Goal: Task Accomplishment & Management: Use online tool/utility

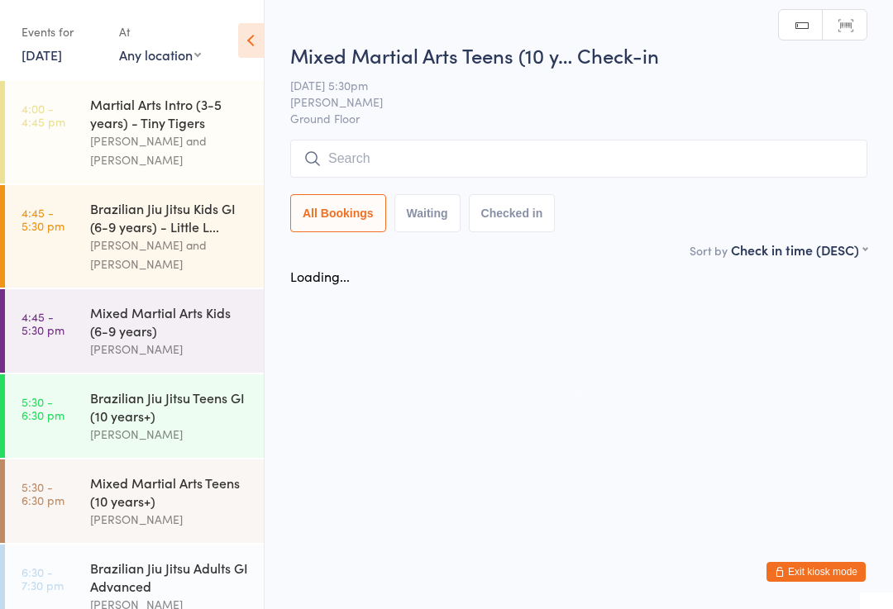
scroll to position [109, 0]
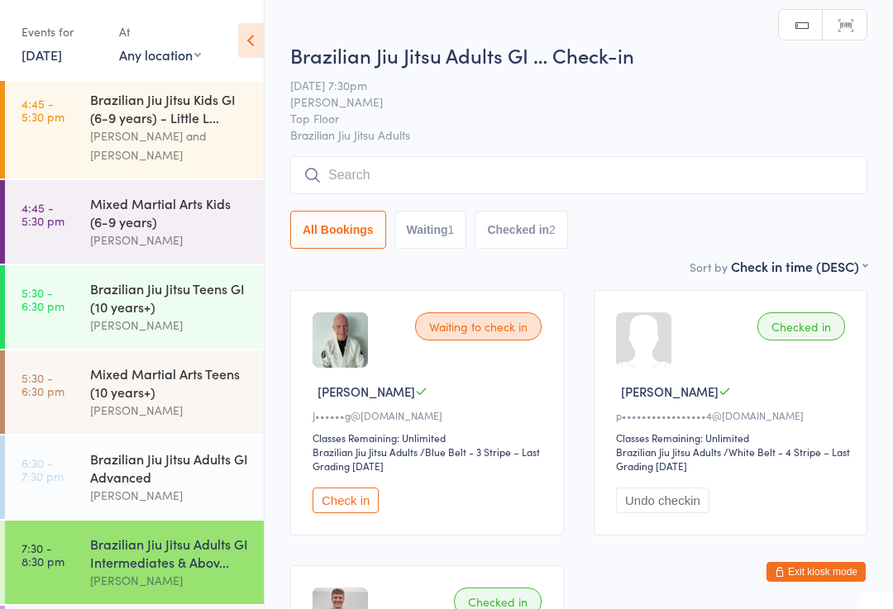
click at [494, 179] on input "search" at bounding box center [578, 175] width 577 height 38
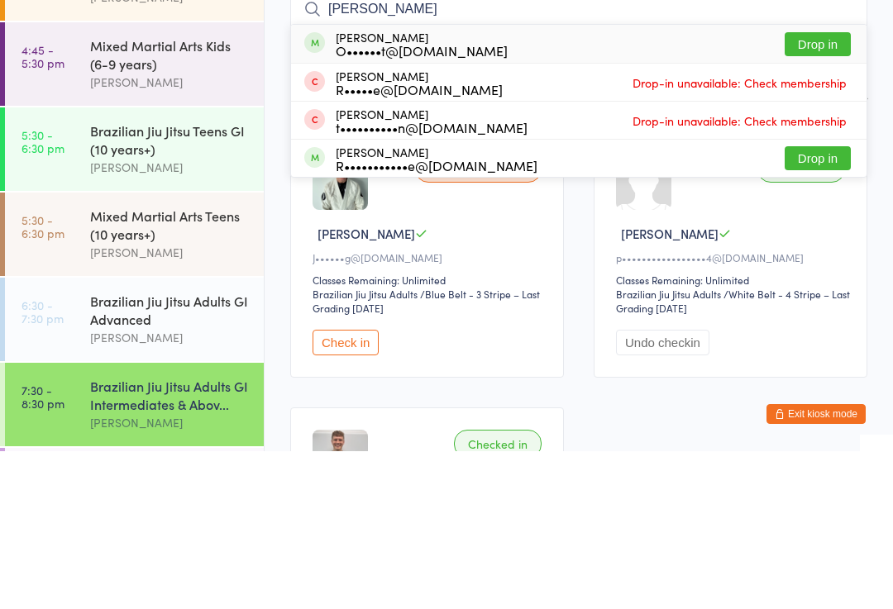
type input "[PERSON_NAME]"
click at [814, 190] on button "Drop in" at bounding box center [817, 202] width 66 height 24
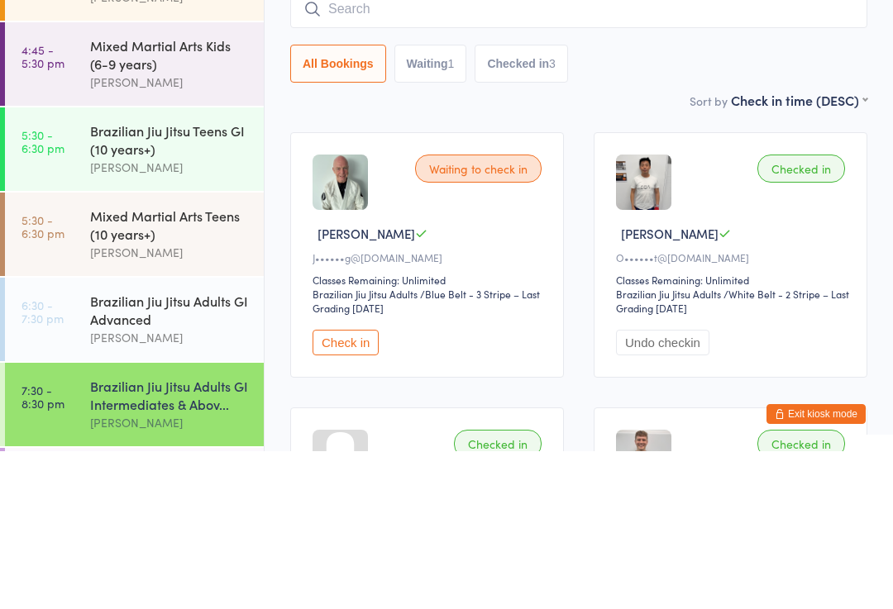
click at [164, 364] on div "Mixed Martial Arts Teens (10 years+)" at bounding box center [170, 382] width 160 height 36
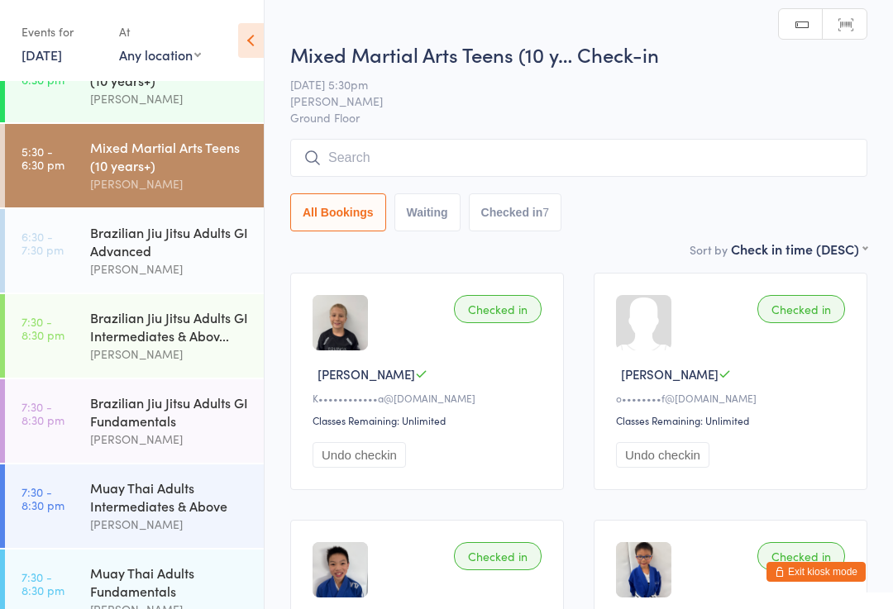
scroll to position [338, 0]
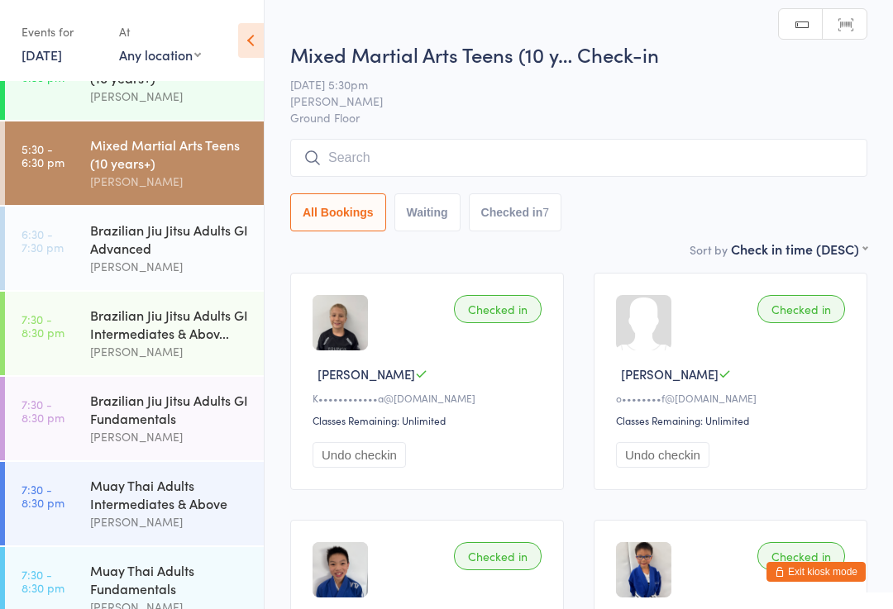
click at [196, 246] on div "Brazilian Jiu Jitsu Adults GI Advanced" at bounding box center [170, 239] width 160 height 36
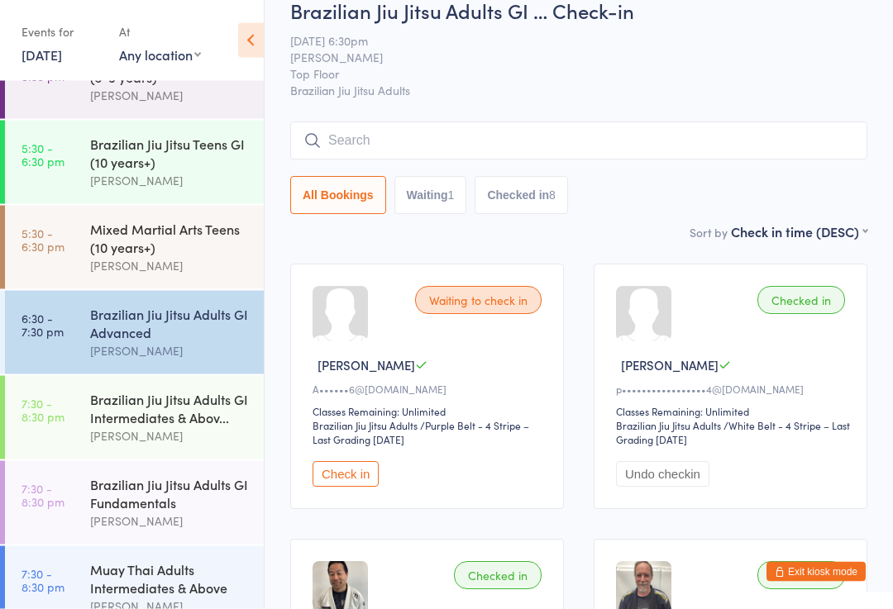
scroll to position [282, 0]
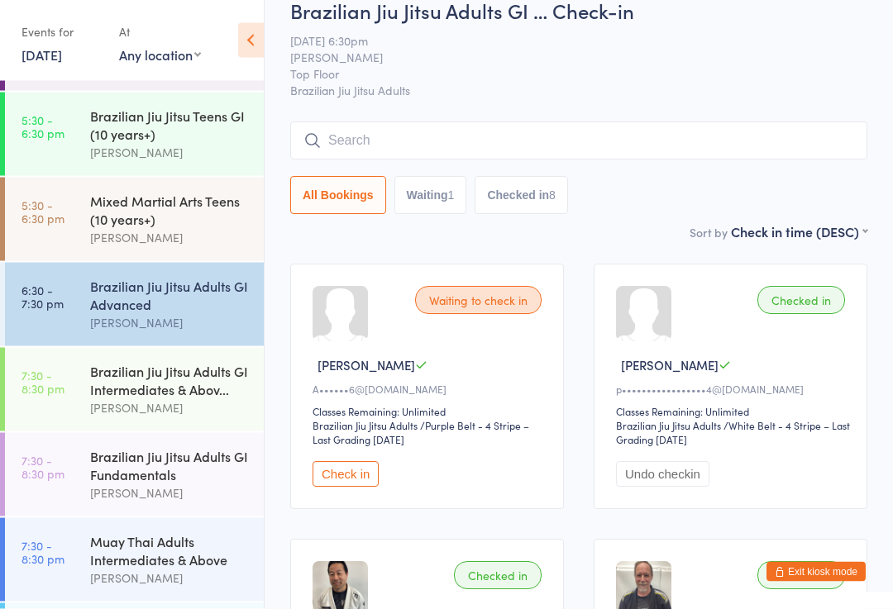
click at [151, 386] on div "Brazilian Jiu Jitsu Adults GI Intermediates & Abov..." at bounding box center [170, 380] width 160 height 36
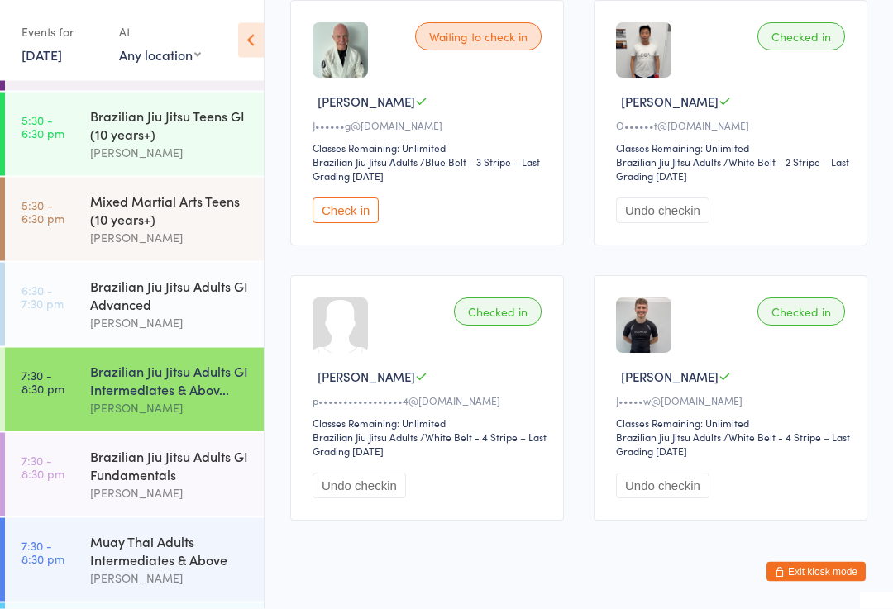
scroll to position [318, 0]
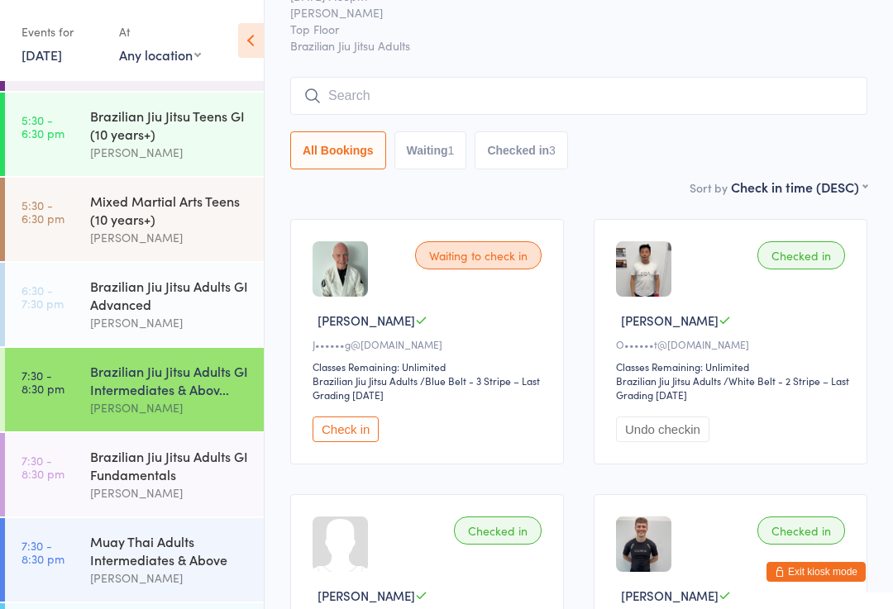
click at [358, 92] on input "search" at bounding box center [578, 96] width 577 height 38
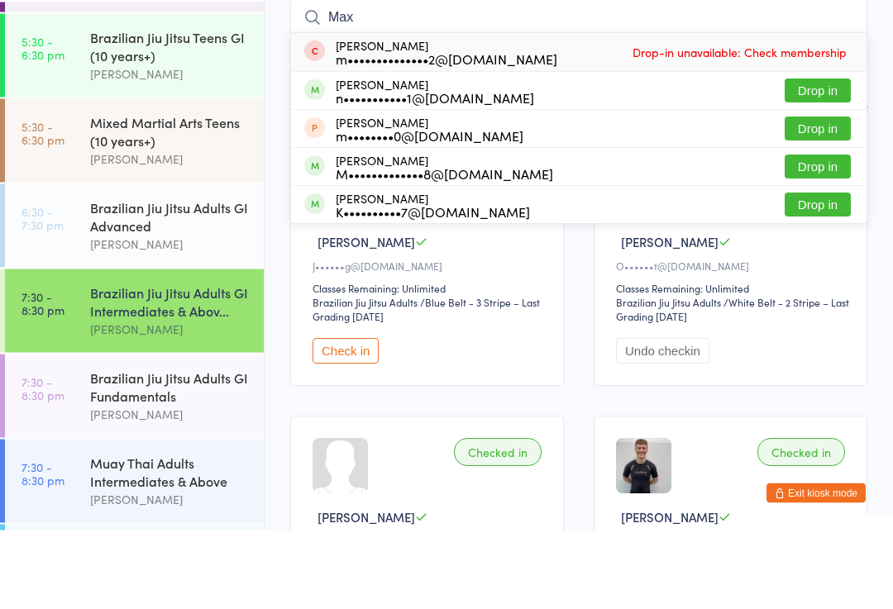
type input "Max"
click at [812, 234] on button "Drop in" at bounding box center [817, 246] width 66 height 24
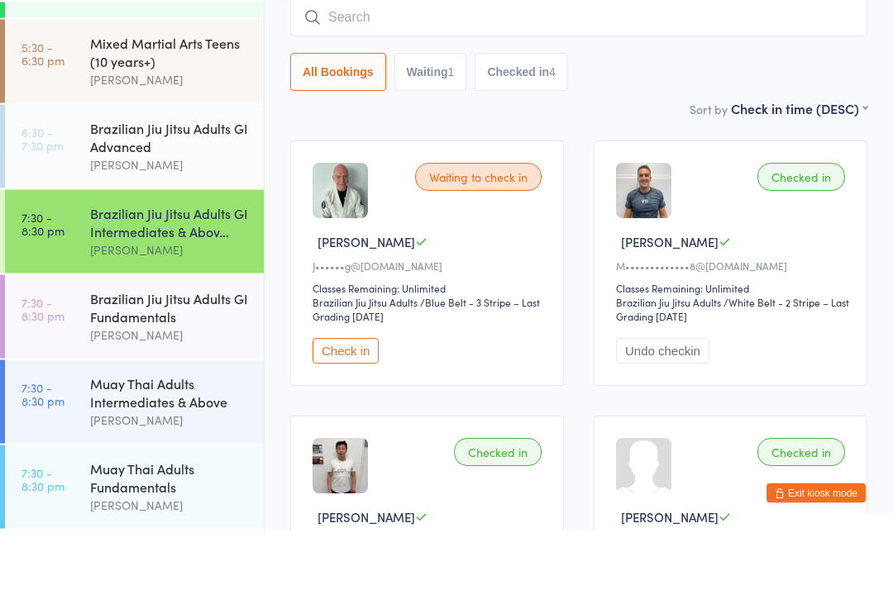
scroll to position [375, 0]
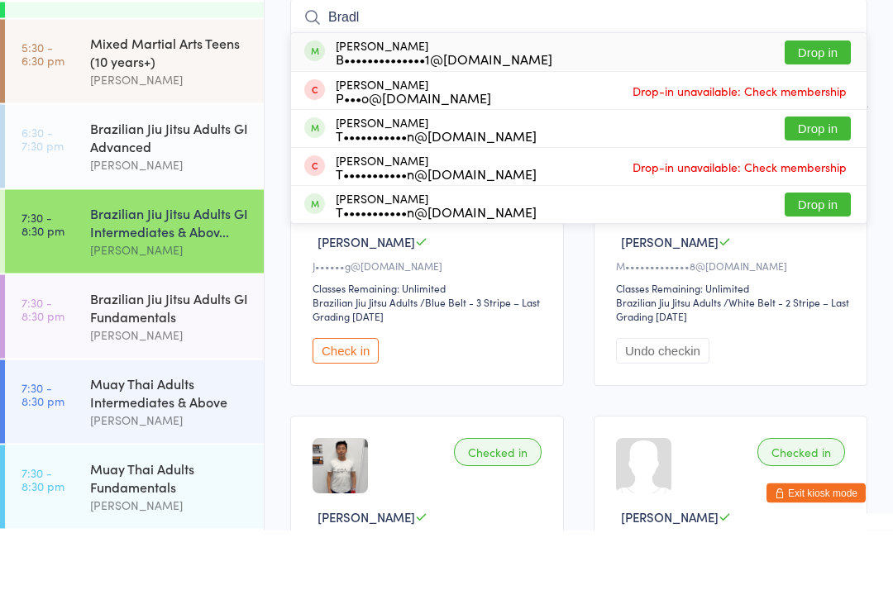
type input "Bradl"
click at [823, 120] on button "Drop in" at bounding box center [817, 132] width 66 height 24
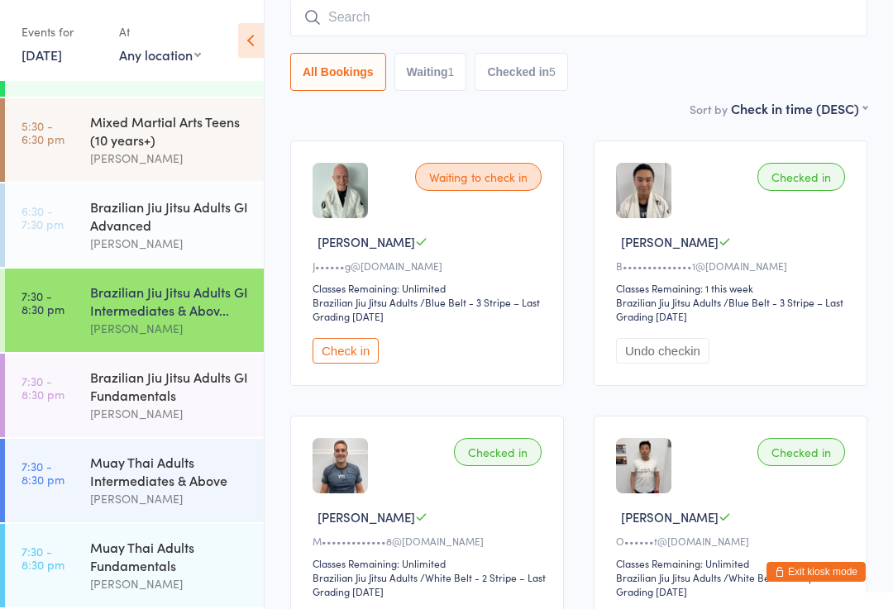
click at [770, 14] on input "search" at bounding box center [578, 17] width 577 height 38
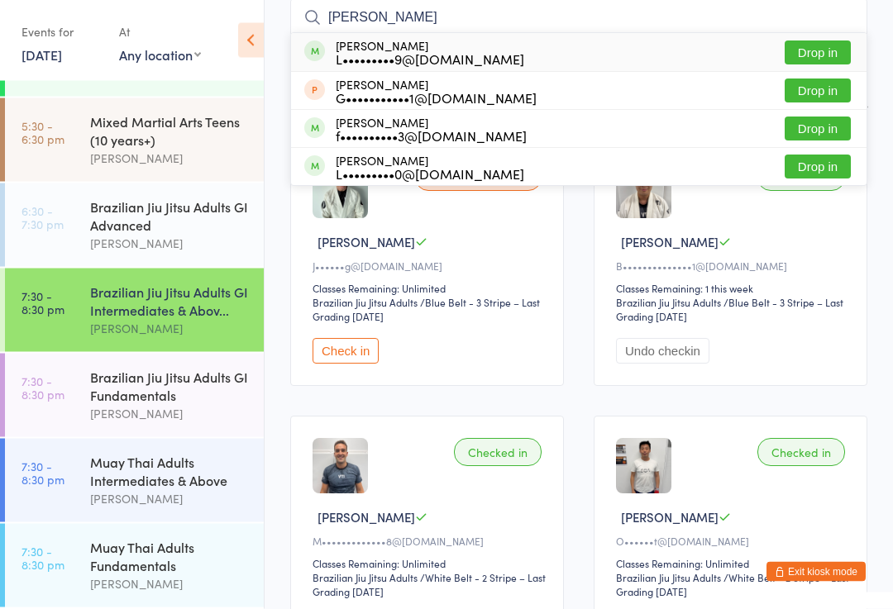
type input "[PERSON_NAME]"
click at [833, 55] on button "Drop in" at bounding box center [817, 53] width 66 height 24
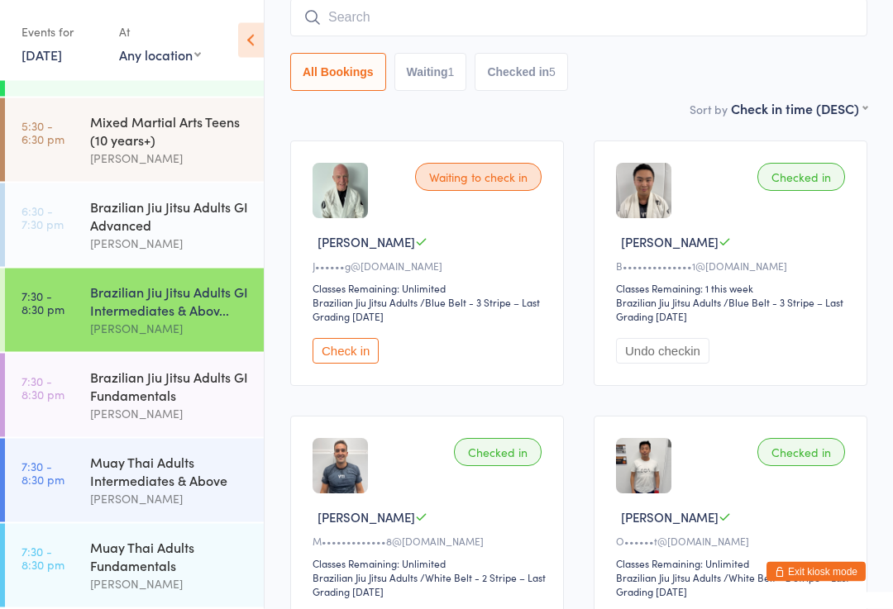
scroll to position [150, 0]
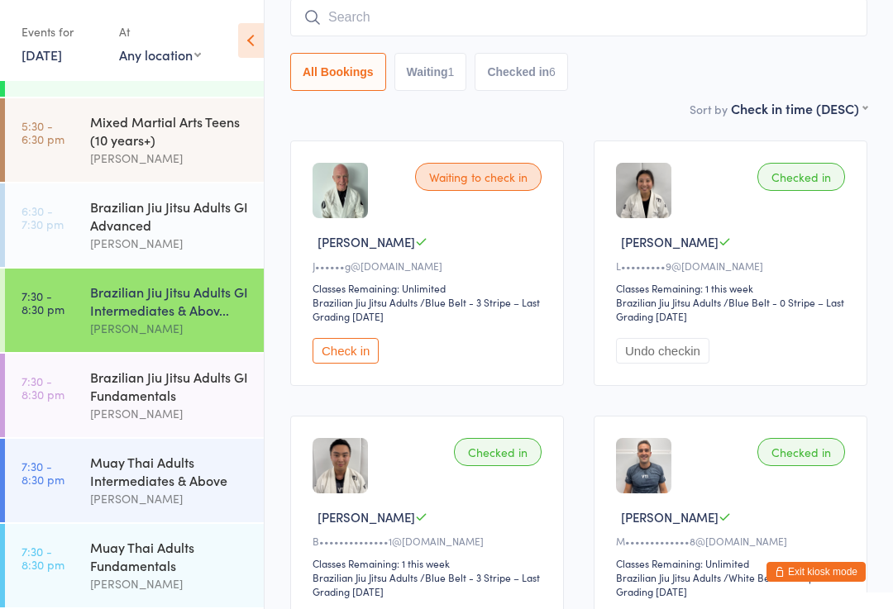
click at [361, 19] on input "search" at bounding box center [578, 17] width 577 height 38
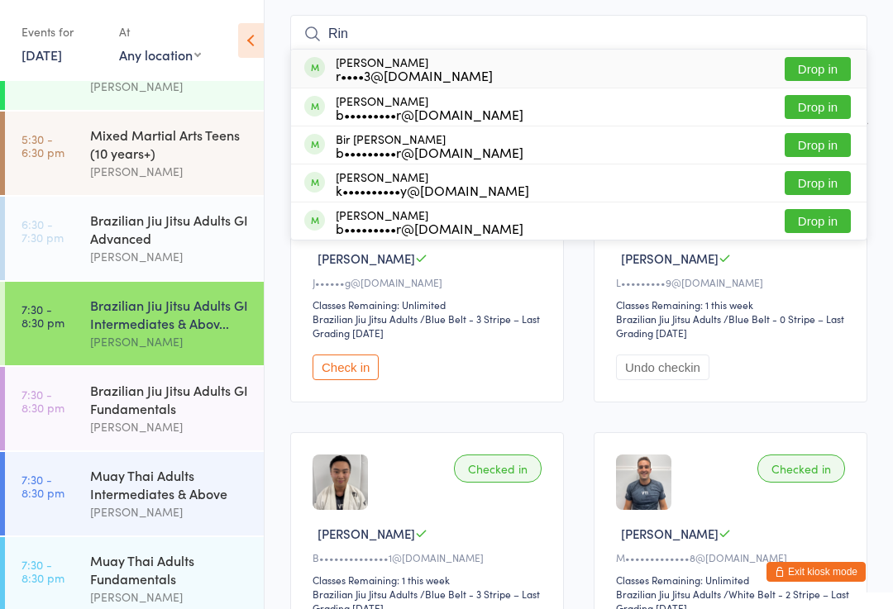
scroll to position [130, 0]
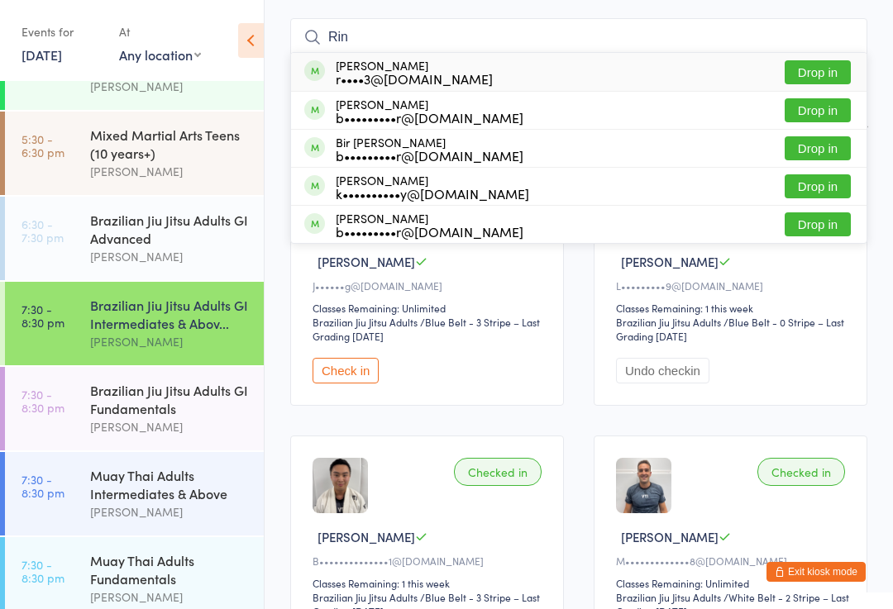
type input "Rin"
click at [822, 81] on button "Drop in" at bounding box center [817, 72] width 66 height 24
